Goal: Task Accomplishment & Management: Complete application form

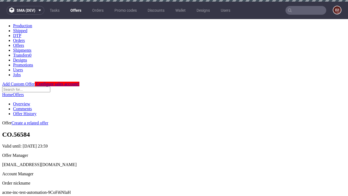
scroll to position [2, 0]
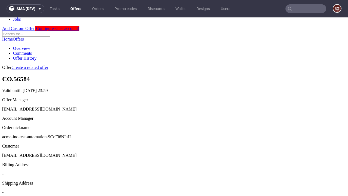
scroll to position [185, 0]
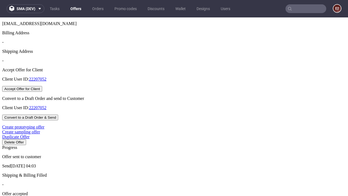
click at [42, 92] on button "Accept Offer for Client" at bounding box center [22, 89] width 40 height 6
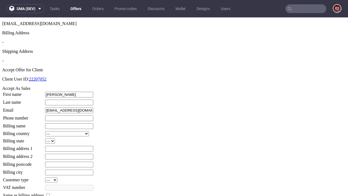
type input "Thelma"
type input "Marvin"
type input "1509813888"
type input "Arden.Kulas46"
select select "13"
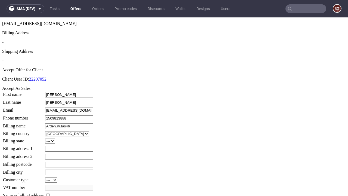
select select "132"
type input "Arden.Kulas46"
type input "22 Hadley Green"
type input "XW4 0ZR"
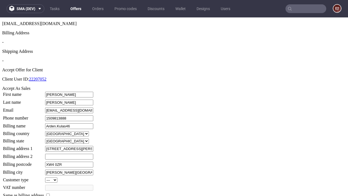
type input "Newton Moen Gardens"
click at [50, 193] on input "checkbox" at bounding box center [48, 195] width 4 height 4
checkbox input "true"
type input "Arden.Kulas46"
select select "13"
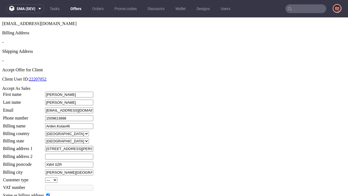
type input "22 Hadley Green"
type input "XW4 0ZR"
type input "Newton Moen Gardens"
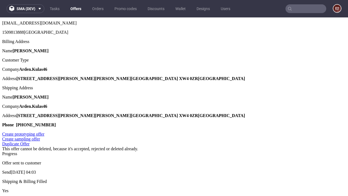
scroll to position [0, 0]
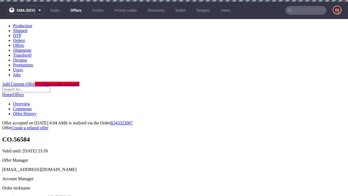
type input "[DATE]"
select select "12214305"
type input "In progress..."
